Goal: Task Accomplishment & Management: Manage account settings

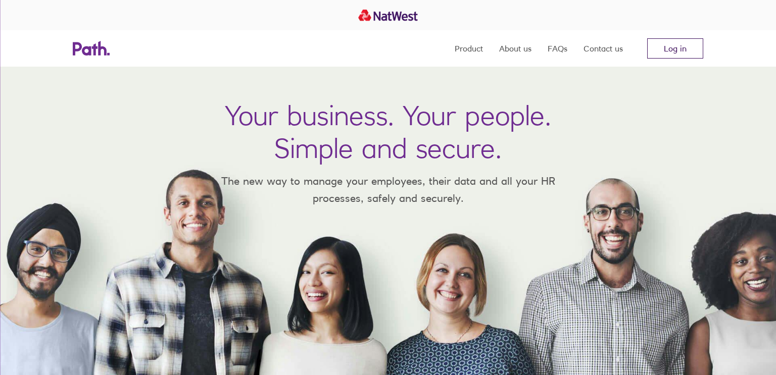
click at [679, 53] on link "Log in" at bounding box center [675, 48] width 56 height 20
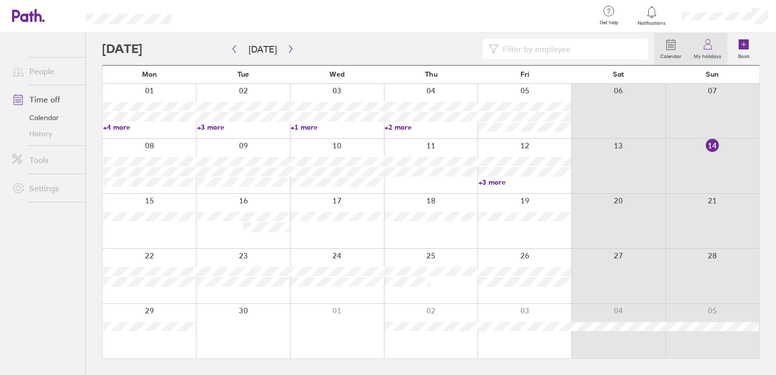
click at [716, 51] on label "My holidays" at bounding box center [707, 54] width 40 height 9
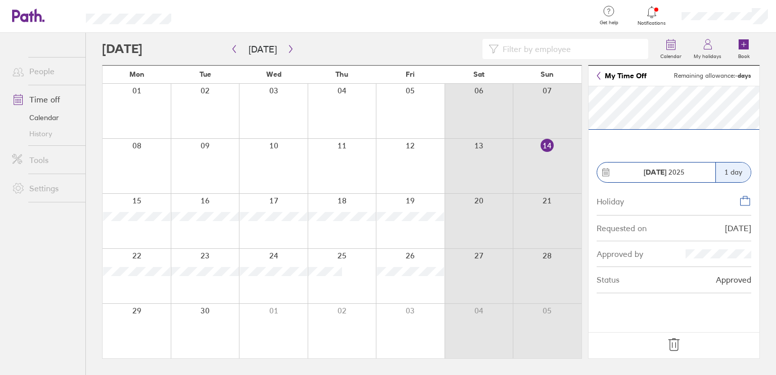
click at [673, 346] on icon at bounding box center [674, 345] width 16 height 16
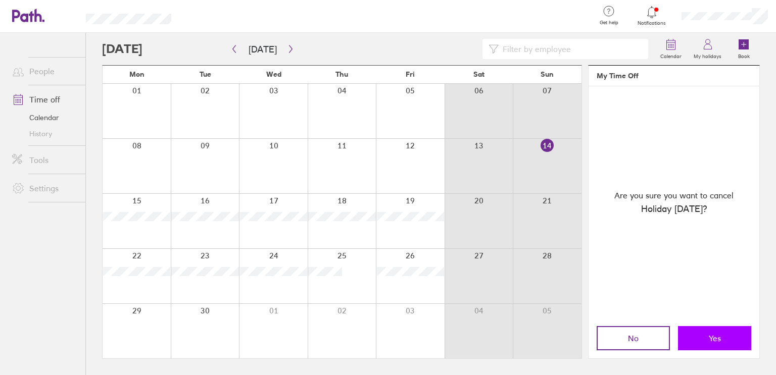
click at [713, 339] on span "Yes" at bounding box center [714, 338] width 12 height 9
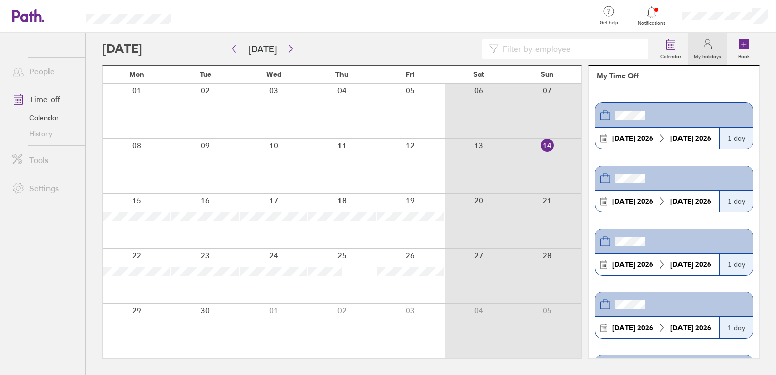
click at [329, 45] on div at bounding box center [378, 49] width 552 height 20
click at [290, 48] on icon "button" at bounding box center [291, 49] width 8 height 8
click at [287, 49] on icon "button" at bounding box center [291, 49] width 8 height 8
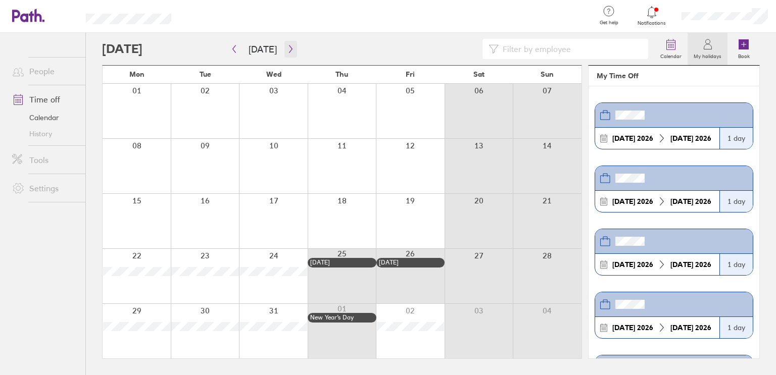
click at [287, 49] on icon "button" at bounding box center [291, 49] width 8 height 8
